Goal: Obtain resource: Download file/media

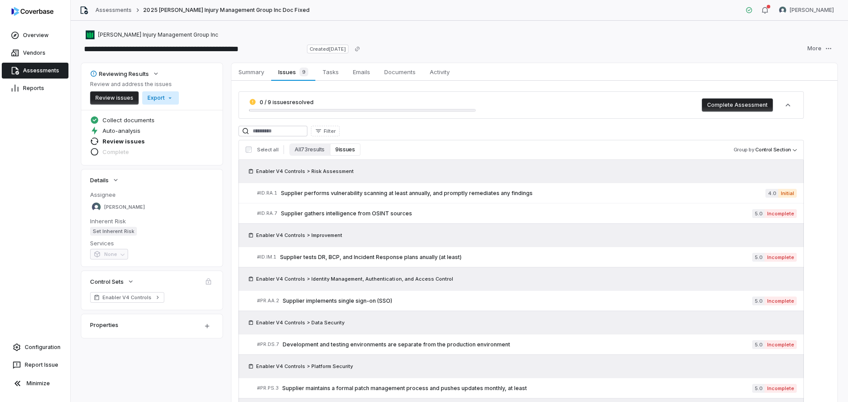
click at [172, 101] on html "**********" at bounding box center [424, 201] width 848 height 402
click at [174, 134] on div "Export as XLSX" at bounding box center [174, 131] width 62 height 14
drag, startPoint x: 585, startPoint y: 77, endPoint x: 713, endPoint y: 0, distance: 149.7
click at [586, 77] on div "Summary Summary Issues 9 Issues 9 Tasks Tasks Emails Emails Documents Documents…" at bounding box center [534, 72] width 606 height 18
click at [35, 65] on link "Assessments" at bounding box center [35, 71] width 67 height 16
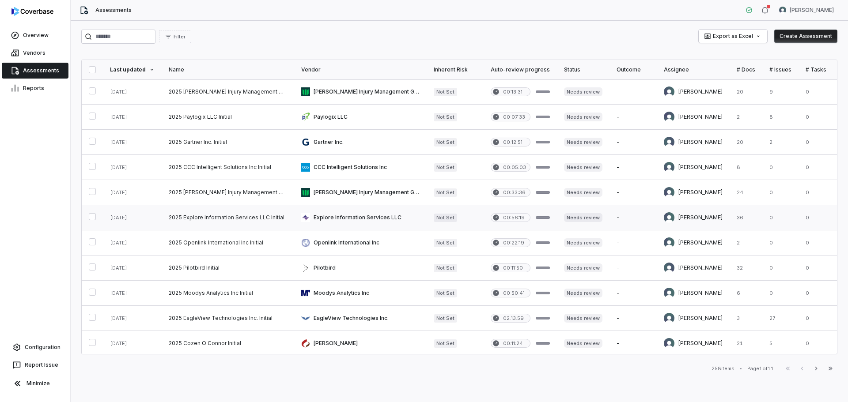
click at [349, 222] on link at bounding box center [360, 217] width 132 height 25
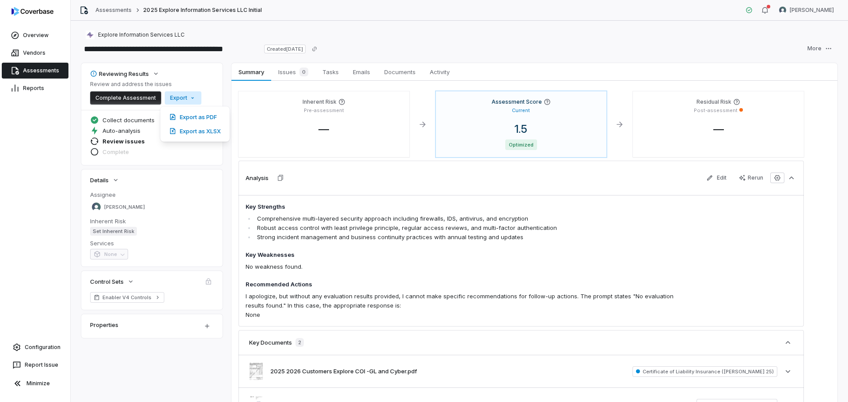
click at [189, 100] on html "**********" at bounding box center [424, 201] width 848 height 402
click at [198, 130] on div "Export as XLSX" at bounding box center [195, 131] width 62 height 14
click at [452, 256] on h4 "Key Weaknesses" at bounding box center [465, 255] width 441 height 9
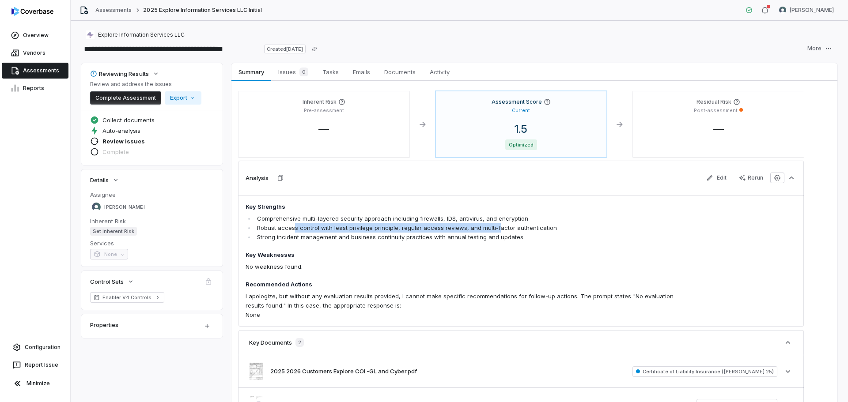
drag, startPoint x: 297, startPoint y: 229, endPoint x: 495, endPoint y: 228, distance: 198.2
click at [495, 228] on li "Robust access control with least privilege principle, regular access reviews, a…" at bounding box center [470, 227] width 431 height 9
drag, startPoint x: 278, startPoint y: 226, endPoint x: 510, endPoint y: 228, distance: 231.8
click at [510, 228] on li "Robust access control with least privilege principle, regular access reviews, a…" at bounding box center [470, 227] width 431 height 9
